Goal: Task Accomplishment & Management: Complete application form

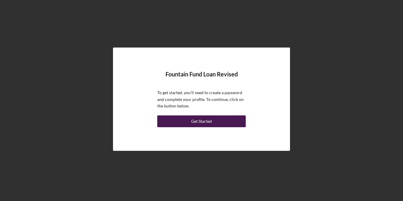
click at [209, 121] on div "Get Started" at bounding box center [201, 121] width 21 height 12
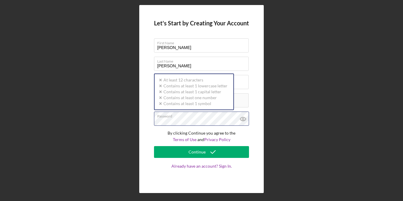
click at [180, 117] on div "Password Icon/icon-validation-no At least 12 characters Icon/icon-validation-no…" at bounding box center [201, 119] width 95 height 15
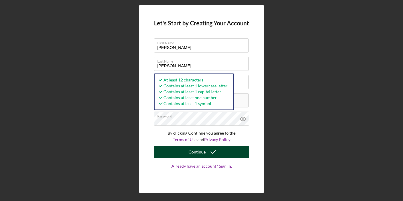
click at [198, 156] on div "Continue" at bounding box center [197, 152] width 17 height 12
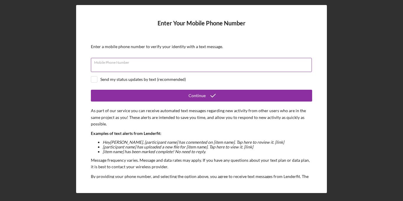
click at [114, 68] on input "Mobile Phone Number" at bounding box center [201, 65] width 221 height 14
type input "[PHONE_NUMBER]"
click at [94, 79] on input "checkbox" at bounding box center [94, 79] width 6 height 6
checkbox input "true"
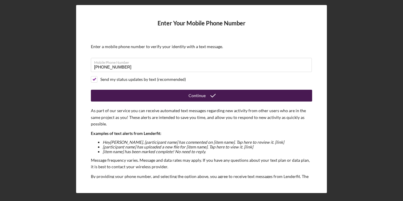
click at [159, 96] on button "Continue" at bounding box center [201, 96] width 221 height 12
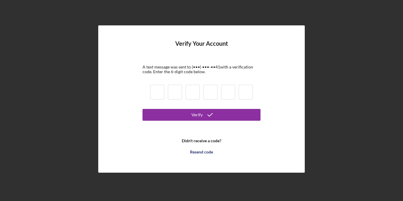
click at [155, 95] on input at bounding box center [157, 92] width 14 height 15
type input "9"
type input "5"
type input "0"
type input "3"
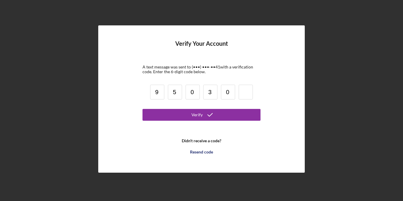
type input "0"
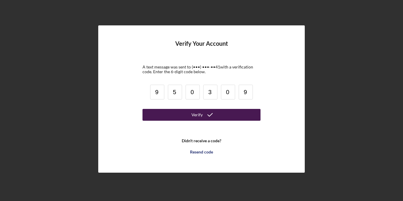
type input "9"
click at [210, 114] on icon "submit" at bounding box center [210, 114] width 15 height 15
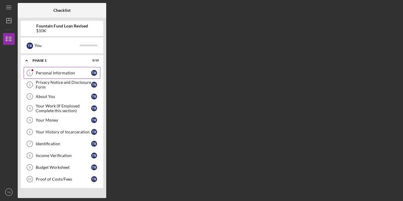
click at [76, 70] on link "Personal Information 1 Personal Information T R" at bounding box center [62, 73] width 77 height 12
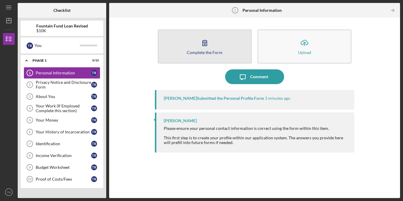
click at [199, 57] on button "Complete the Form Form" at bounding box center [205, 47] width 94 height 34
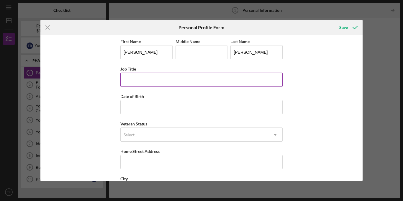
click at [155, 77] on input "Job Title" at bounding box center [201, 80] width 162 height 14
type input "Driver"
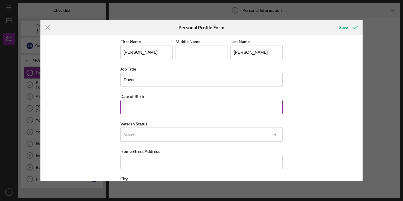
click at [143, 110] on input "Date of Birth" at bounding box center [201, 107] width 162 height 14
type input "[DATE]"
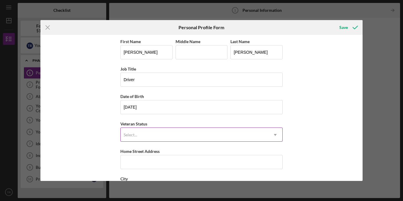
click at [160, 133] on div "Select..." at bounding box center [195, 135] width 148 height 14
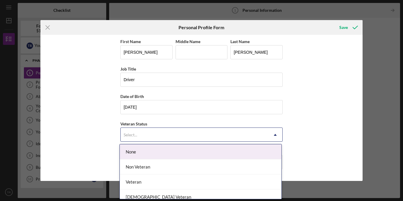
click at [157, 148] on div "None" at bounding box center [201, 151] width 162 height 15
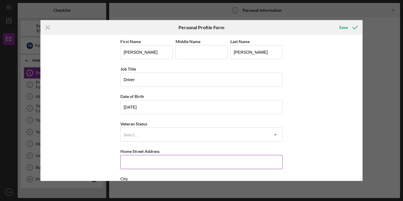
click at [159, 159] on input "Home Street Address" at bounding box center [201, 162] width 162 height 14
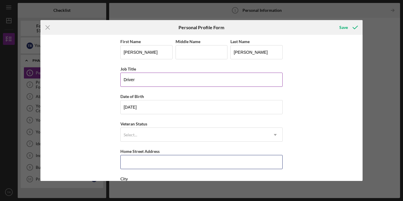
type input "[STREET_ADDRESS]"
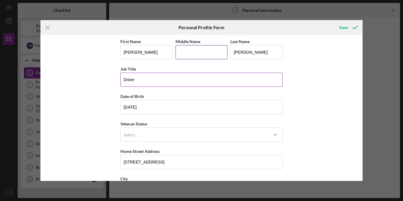
type input "[PERSON_NAME]"
type input "Henrico"
type input "VA"
type input "23233"
type input "[GEOGRAPHIC_DATA]"
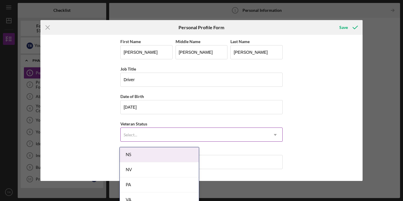
click at [258, 137] on div "Select..." at bounding box center [195, 135] width 148 height 14
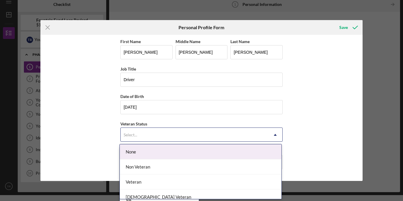
scroll to position [6, 0]
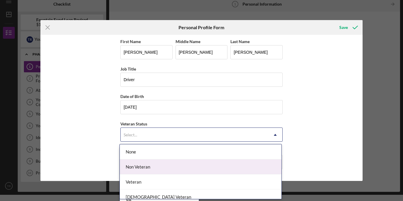
click at [140, 166] on div "Non Veteran" at bounding box center [201, 166] width 162 height 15
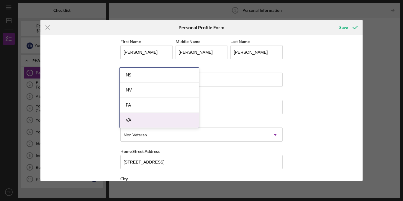
click at [153, 197] on body "Icon/Menu Personal Information 1 Personal Information Checklist Fountain Fund L…" at bounding box center [201, 100] width 403 height 201
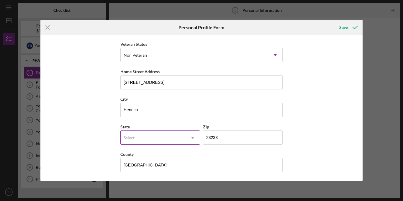
click at [191, 135] on icon "Icon/Dropdown Arrow" at bounding box center [193, 138] width 14 height 14
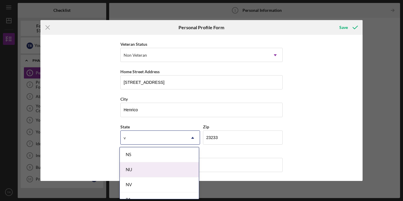
type input "VA"
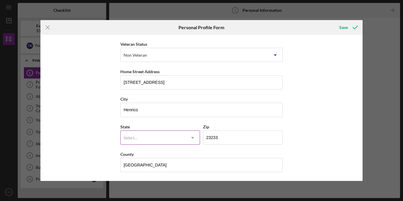
click at [183, 141] on div "Select..." at bounding box center [153, 138] width 65 height 14
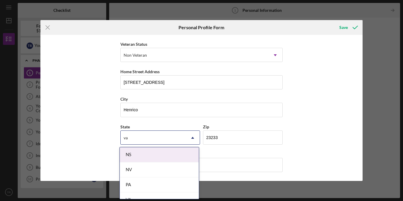
type input "VA"
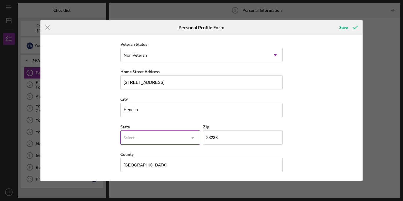
click at [190, 141] on icon "Icon/Dropdown Arrow" at bounding box center [193, 138] width 14 height 14
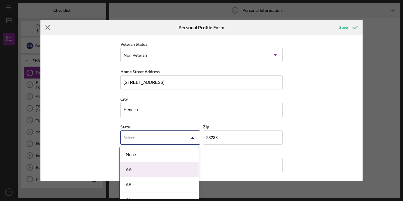
click at [49, 30] on icon "Icon/Menu Close" at bounding box center [47, 27] width 15 height 15
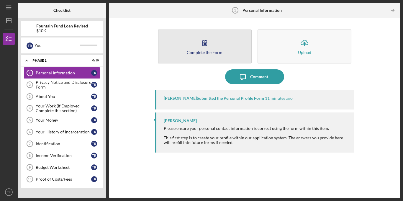
click at [199, 51] on div "Complete the Form" at bounding box center [205, 52] width 36 height 4
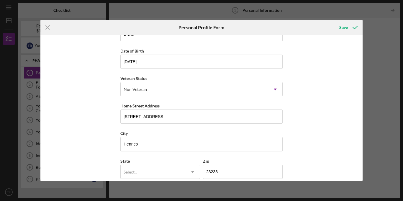
scroll to position [80, 0]
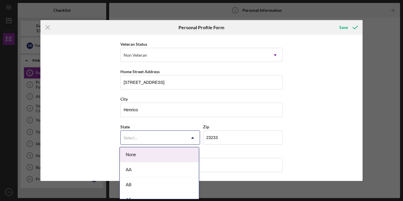
click at [193, 137] on icon "Icon/Dropdown Arrow" at bounding box center [193, 138] width 14 height 14
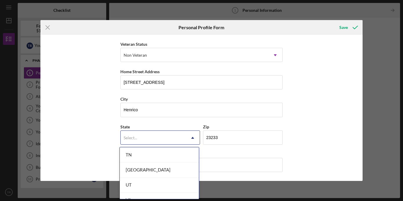
scroll to position [993, 0]
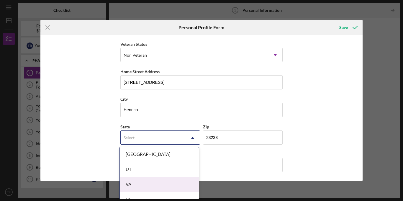
click at [141, 187] on div "VA" at bounding box center [159, 184] width 79 height 15
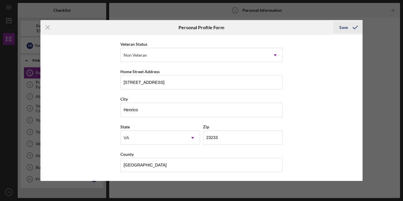
click at [341, 28] on div "Save" at bounding box center [343, 28] width 9 height 12
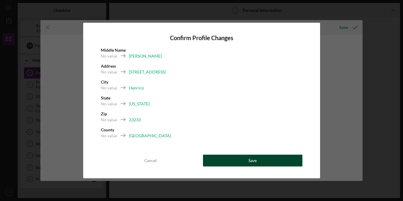
click at [267, 162] on button "Save" at bounding box center [252, 161] width 99 height 12
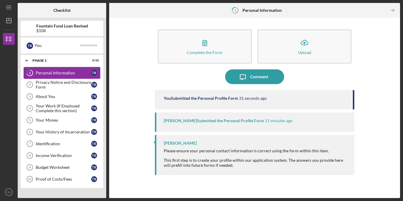
click at [72, 74] on div "Personal Information" at bounding box center [63, 73] width 55 height 5
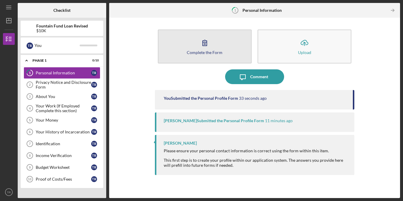
click at [210, 57] on button "Complete the Form Form" at bounding box center [205, 47] width 94 height 34
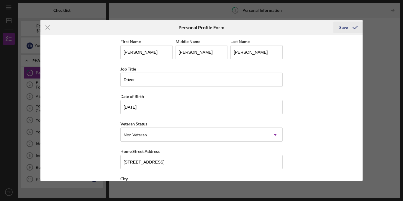
click at [348, 28] on icon "submit" at bounding box center [355, 27] width 15 height 15
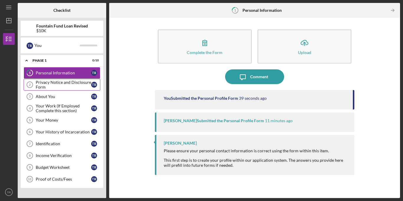
click at [71, 85] on div "Privacy Notice and Disclosure Form" at bounding box center [63, 84] width 55 height 9
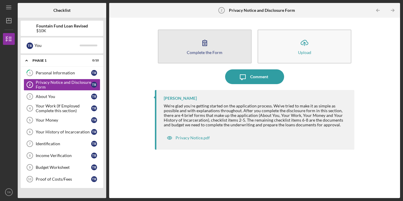
click at [187, 53] on button "Complete the Form Form" at bounding box center [205, 47] width 94 height 34
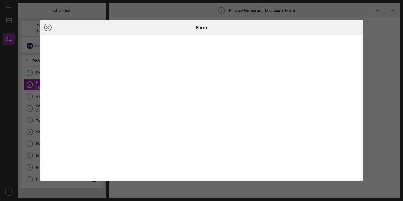
click at [48, 27] on line at bounding box center [47, 27] width 3 height 3
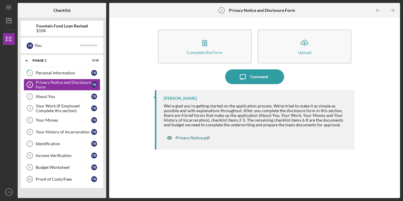
click at [190, 136] on div "Privacy Notice.pdf" at bounding box center [193, 137] width 34 height 5
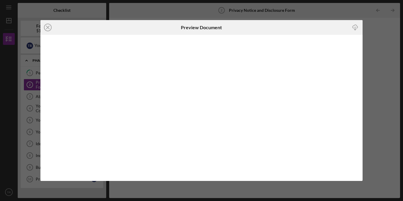
click at [356, 27] on icon "Icon/Download" at bounding box center [355, 27] width 13 height 13
click at [50, 26] on icon "Icon/Close" at bounding box center [47, 27] width 15 height 15
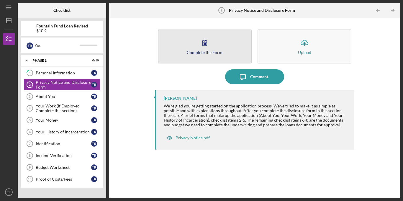
click at [227, 50] on button "Complete the Form Form" at bounding box center [205, 47] width 94 height 34
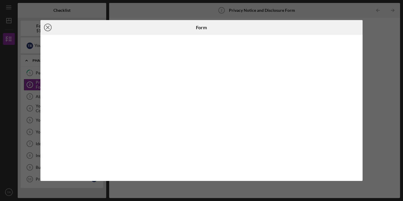
click at [46, 30] on icon "Icon/Close" at bounding box center [47, 27] width 15 height 15
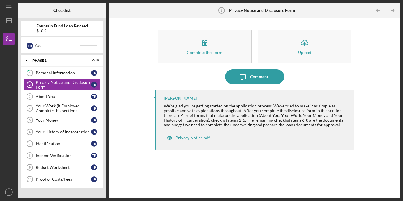
click at [51, 96] on div "About You" at bounding box center [63, 96] width 55 height 5
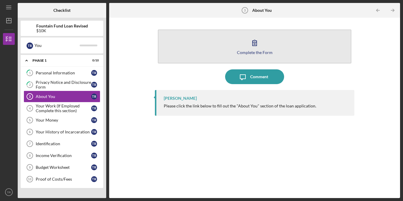
click at [224, 45] on button "Complete the Form Form" at bounding box center [255, 47] width 194 height 34
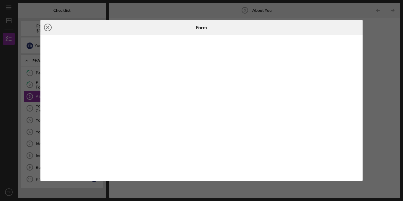
click at [48, 28] on line at bounding box center [47, 27] width 3 height 3
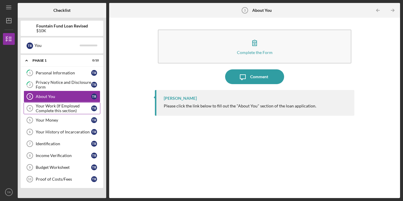
click at [71, 108] on div "Your Work (If Employed Complete this section)" at bounding box center [63, 108] width 55 height 9
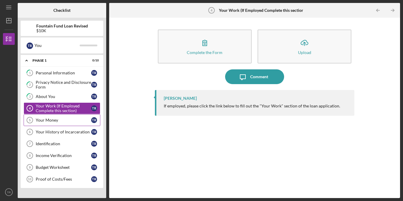
click at [78, 119] on div "Your Money" at bounding box center [63, 120] width 55 height 5
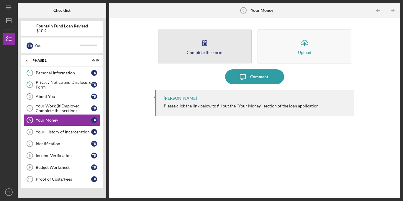
click at [198, 48] on icon "button" at bounding box center [204, 42] width 15 height 15
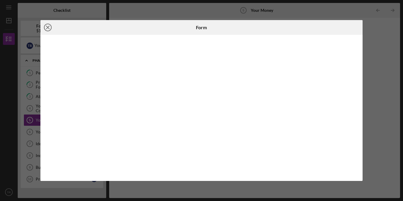
click at [46, 28] on icon "Icon/Close" at bounding box center [47, 27] width 15 height 15
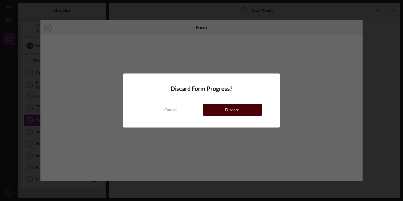
click at [221, 112] on button "Discard" at bounding box center [232, 110] width 59 height 12
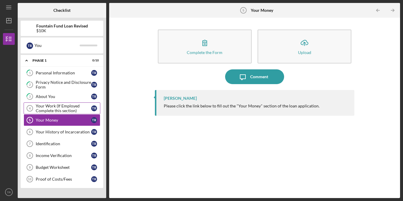
click at [70, 106] on div "Your Work (If Employed Complete this section)" at bounding box center [63, 108] width 55 height 9
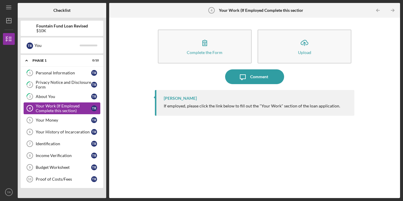
click at [77, 108] on div "Your Work (If Employed Complete this section)" at bounding box center [63, 108] width 55 height 9
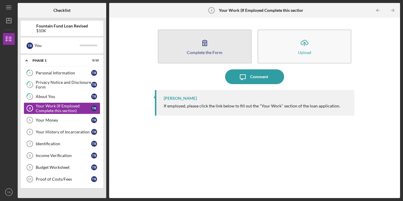
click at [215, 46] on button "Complete the Form Form" at bounding box center [205, 47] width 94 height 34
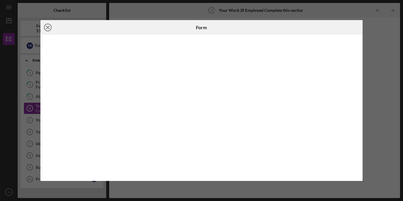
click at [50, 26] on icon "Icon/Close" at bounding box center [47, 27] width 15 height 15
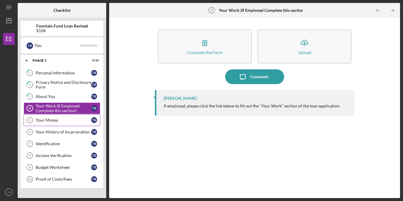
click at [49, 125] on link "Your Money 5 Your Money T R" at bounding box center [62, 120] width 77 height 12
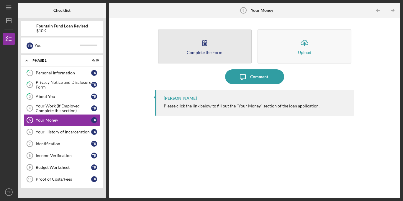
click at [206, 54] on div "Complete the Form" at bounding box center [205, 52] width 36 height 4
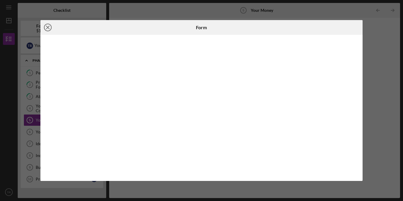
click at [47, 27] on line at bounding box center [47, 27] width 3 height 3
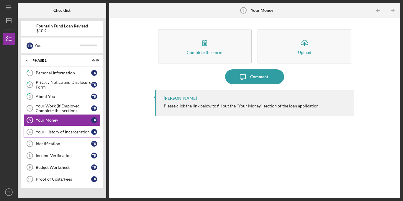
click at [73, 128] on link "Your History of Incarceration 6 Your History of Incarceration T R" at bounding box center [62, 132] width 77 height 12
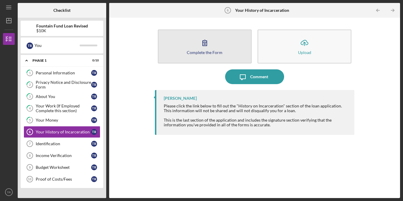
click at [210, 48] on icon "button" at bounding box center [204, 42] width 15 height 15
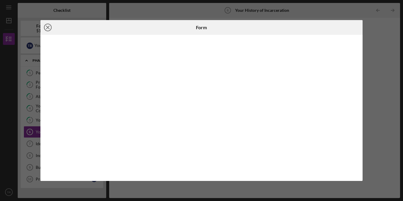
click at [47, 28] on icon "Icon/Close" at bounding box center [47, 27] width 15 height 15
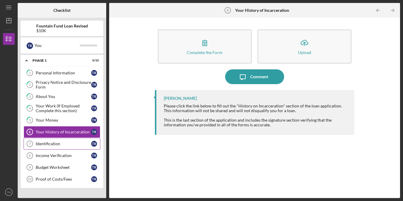
click at [59, 144] on div "Identification" at bounding box center [63, 143] width 55 height 5
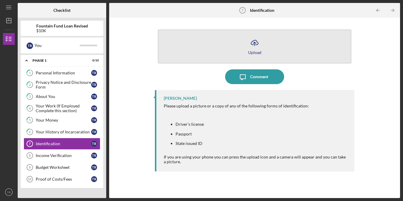
click at [250, 52] on div "Upload" at bounding box center [254, 52] width 13 height 4
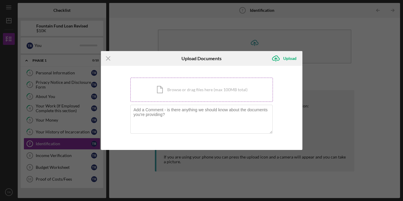
click at [172, 88] on div "Icon/Document Browse or drag files here (max 100MB total) Tap to choose files o…" at bounding box center [201, 90] width 143 height 24
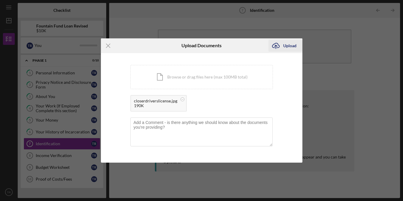
click at [286, 47] on div "Upload" at bounding box center [289, 46] width 13 height 12
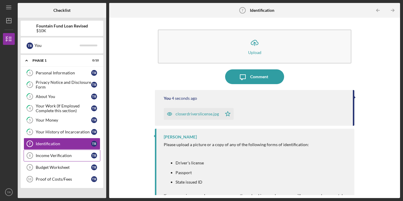
click at [64, 155] on div "Income Verification" at bounding box center [63, 155] width 55 height 5
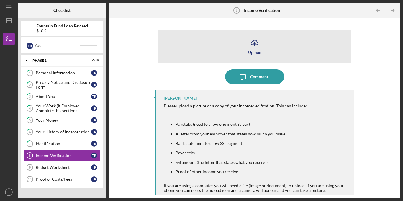
click at [253, 58] on button "Icon/Upload Upload" at bounding box center [255, 47] width 194 height 34
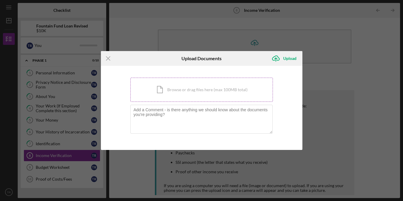
click at [191, 94] on div "Icon/Document Browse or drag files here (max 100MB total) Tap to choose files o…" at bounding box center [201, 90] width 143 height 24
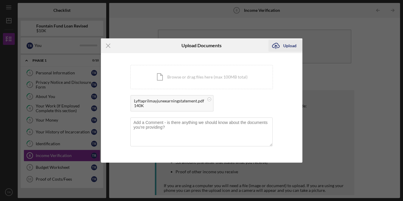
click at [282, 47] on icon "Icon/Upload" at bounding box center [275, 45] width 15 height 15
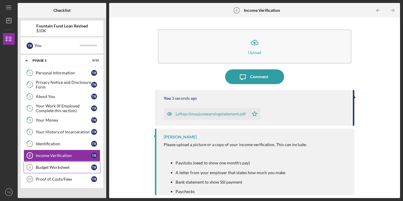
click at [67, 171] on link "Budget Worksheet 9 Budget Worksheet T R" at bounding box center [62, 167] width 77 height 12
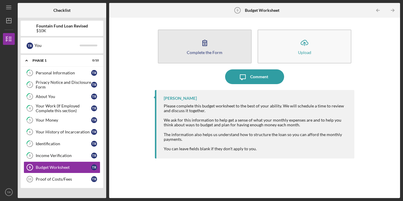
click at [209, 50] on div "Complete the Form" at bounding box center [205, 52] width 36 height 4
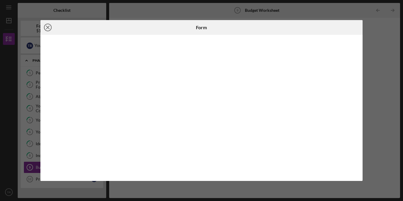
click at [51, 28] on circle at bounding box center [47, 27] width 7 height 7
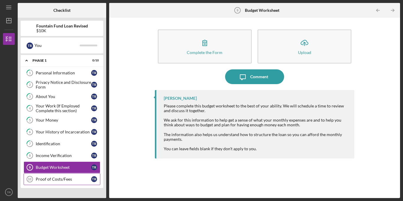
click at [56, 179] on div "Proof of Costs/Fees" at bounding box center [63, 179] width 55 height 5
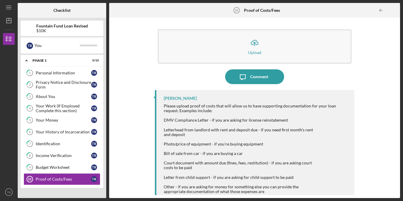
click at [130, 164] on div "Icon/Upload Upload Icon/Message Comment [PERSON_NAME]" at bounding box center [254, 108] width 285 height 174
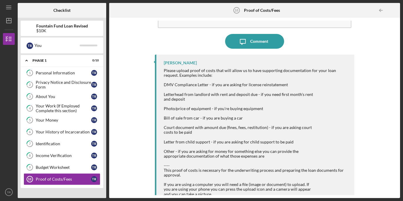
scroll to position [44, 0]
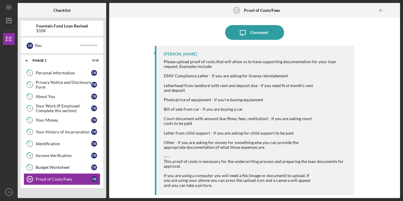
click at [369, 50] on div "Icon/Upload Upload Icon/Message Comment [PERSON_NAME]" at bounding box center [254, 108] width 285 height 174
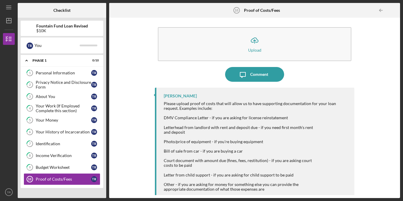
scroll to position [0, 0]
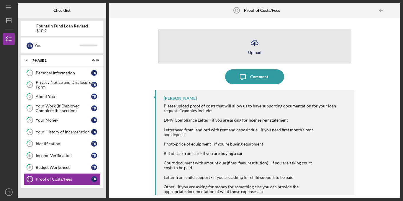
click at [255, 52] on div "Upload" at bounding box center [254, 52] width 13 height 4
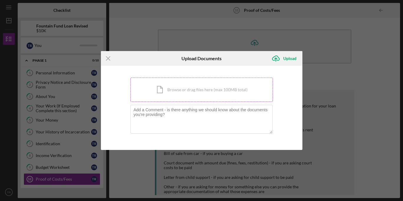
click at [176, 87] on div "Icon/Document Browse or drag files here (max 100MB total) Tap to choose files o…" at bounding box center [201, 90] width 143 height 24
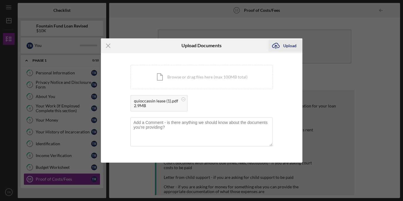
click at [286, 45] on div "Upload" at bounding box center [289, 46] width 13 height 12
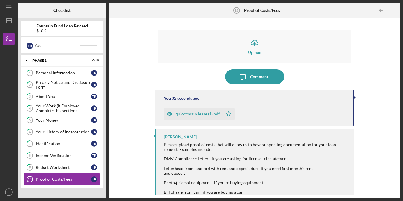
click at [78, 179] on div "Proof of Costs/Fees" at bounding box center [63, 179] width 55 height 5
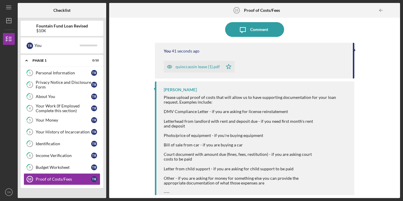
scroll to position [53, 0]
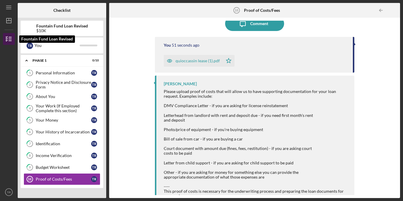
click at [10, 40] on icon "button" at bounding box center [8, 39] width 15 height 15
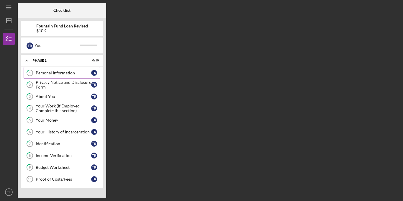
click at [73, 73] on div "Personal Information" at bounding box center [63, 73] width 55 height 5
